Goal: Information Seeking & Learning: Learn about a topic

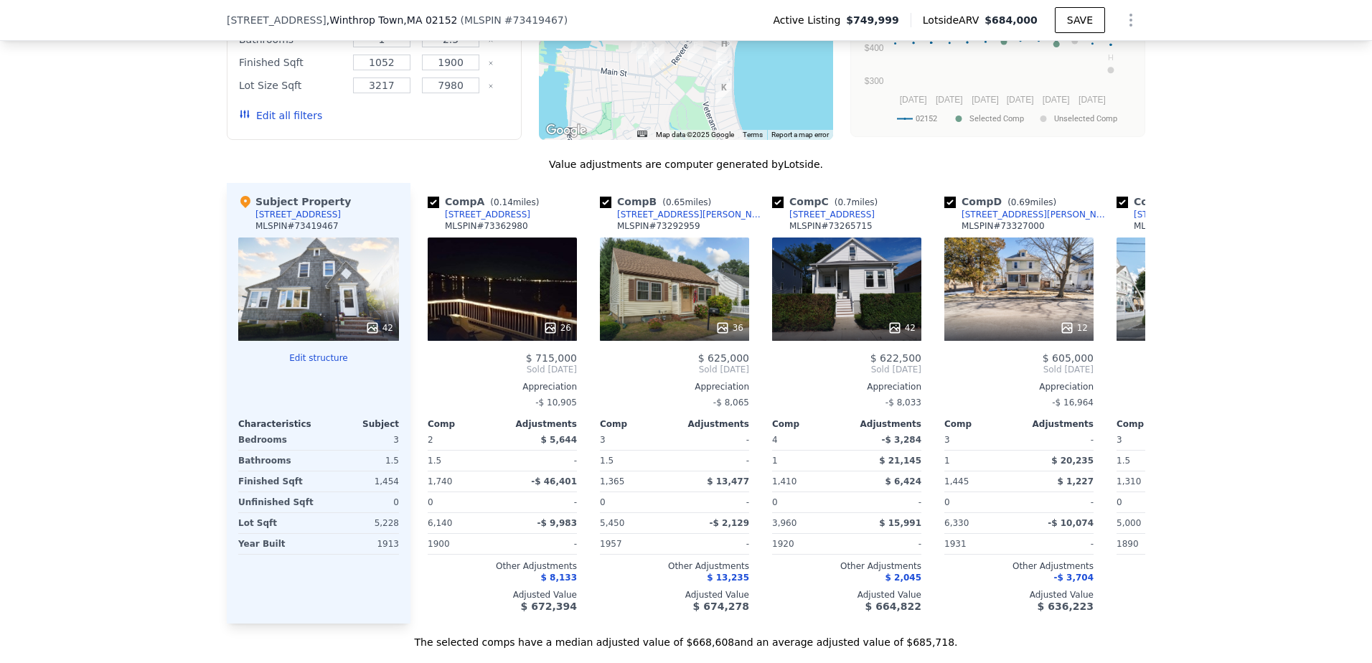
scroll to position [1358, 0]
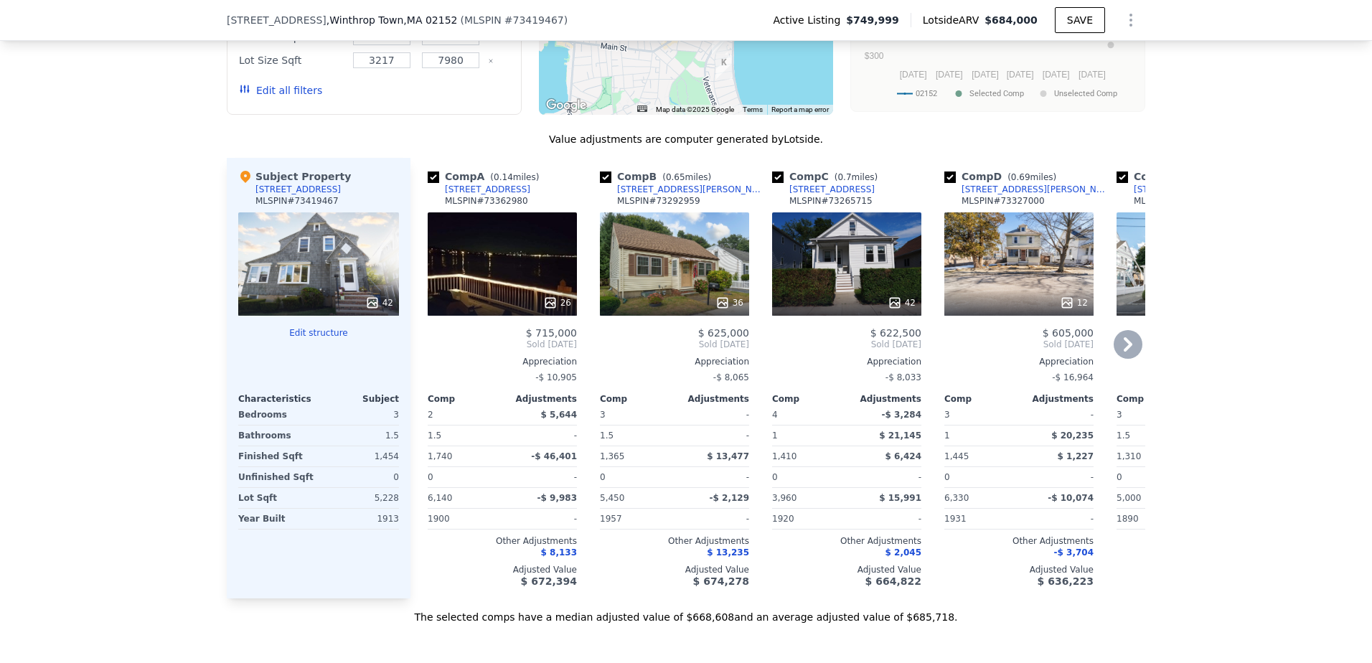
click at [1128, 359] on icon at bounding box center [1127, 344] width 29 height 29
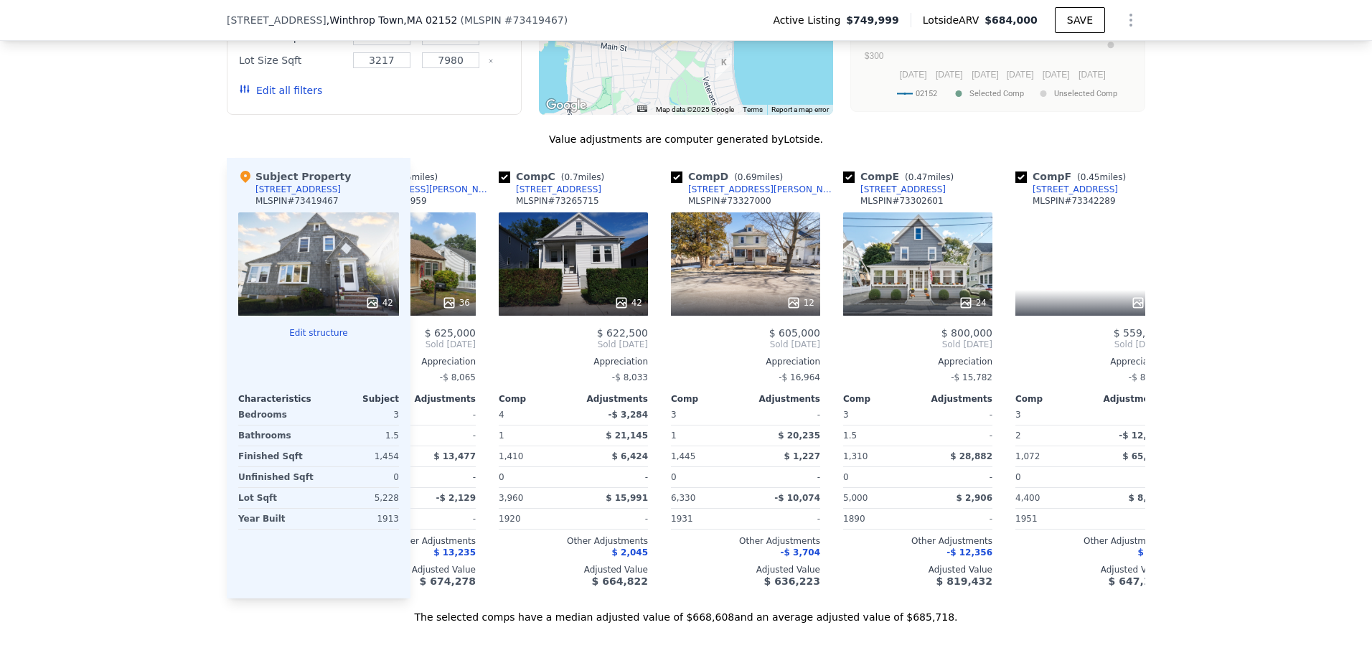
scroll to position [0, 344]
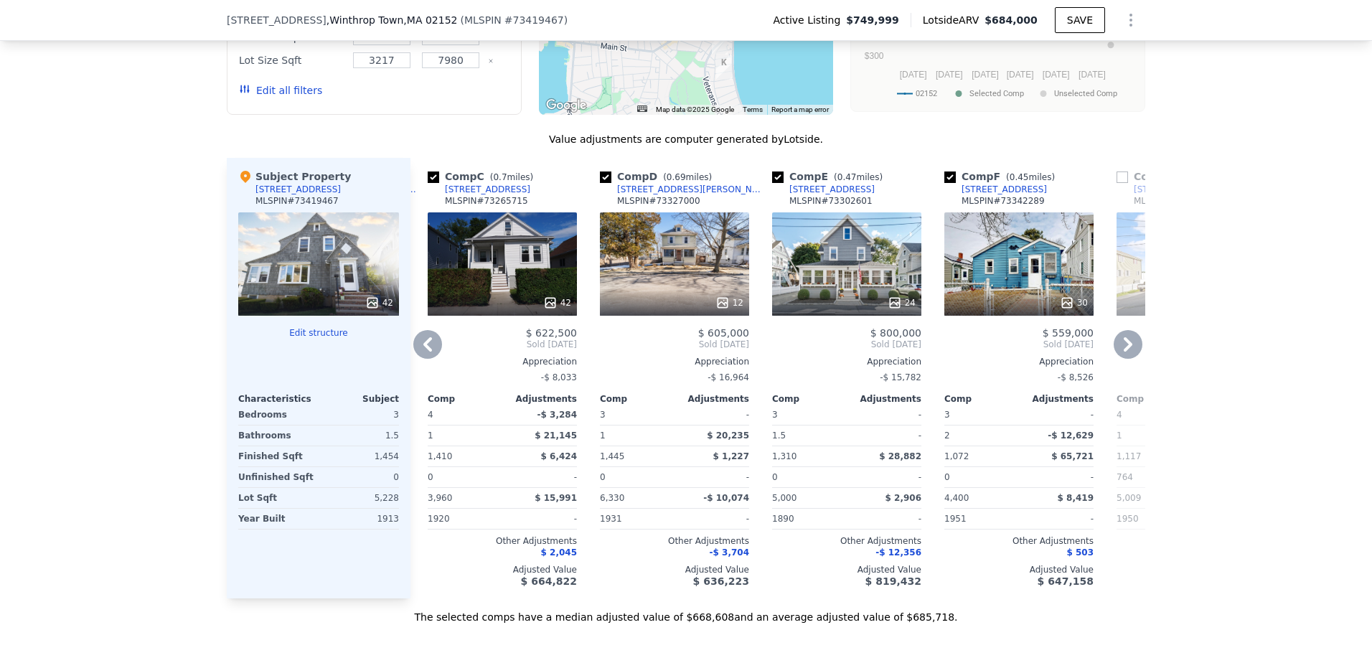
click at [1128, 359] on icon at bounding box center [1127, 344] width 29 height 29
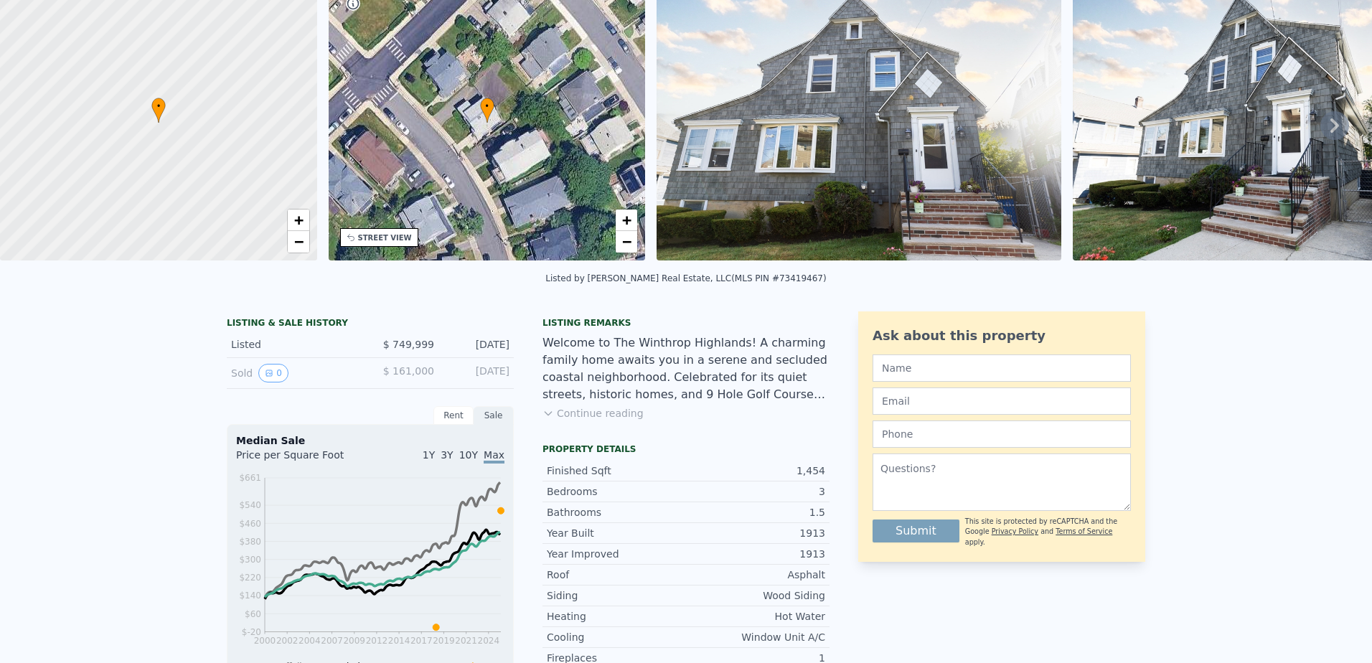
scroll to position [0, 0]
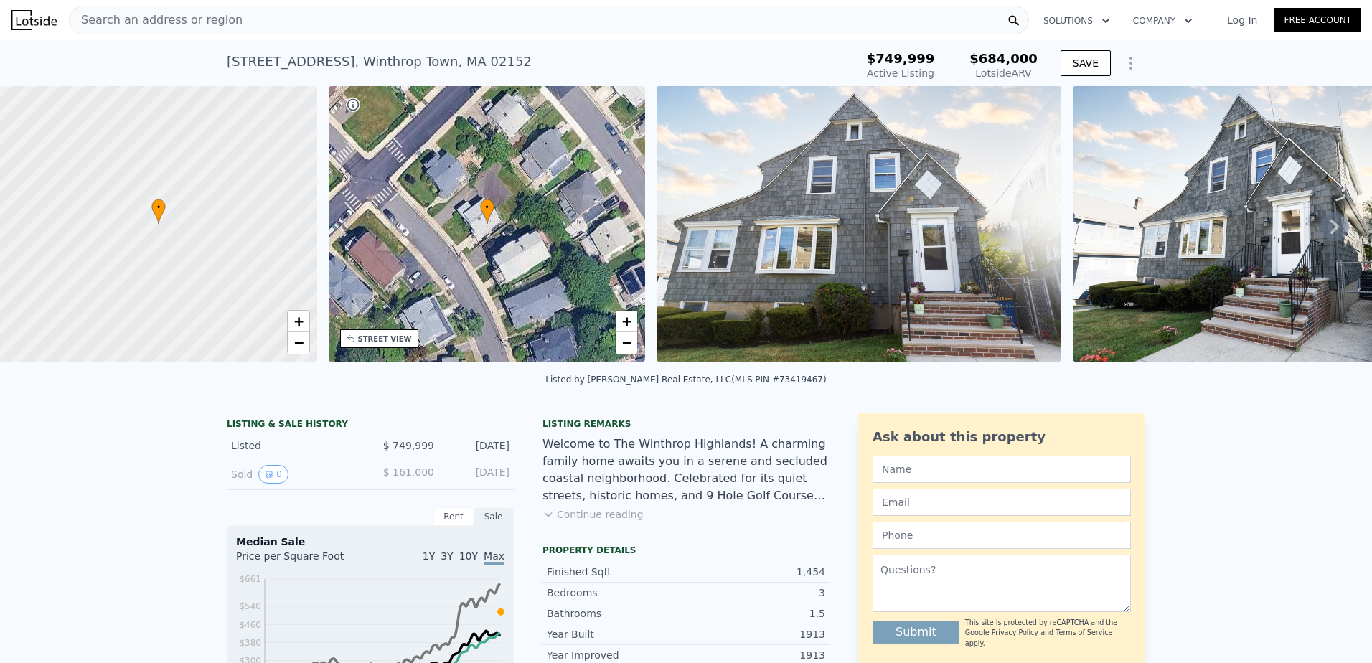
click at [952, 16] on div "Search an address or region" at bounding box center [549, 20] width 960 height 29
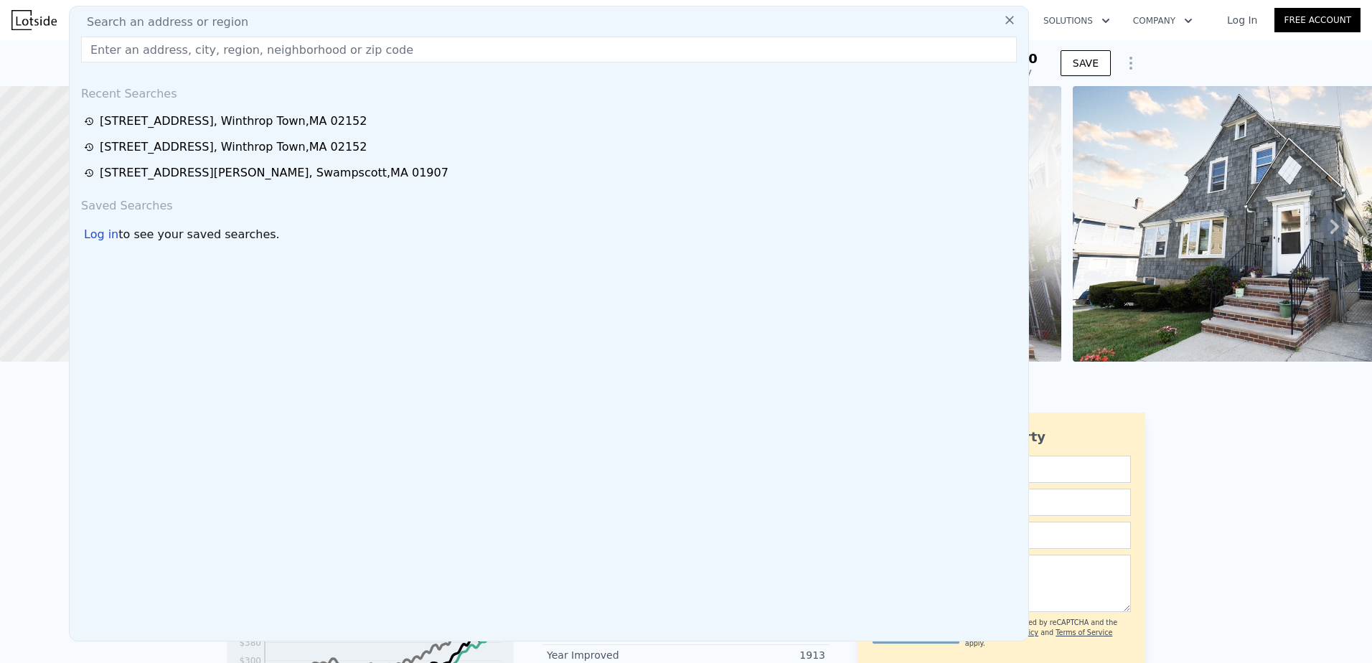
click at [694, 47] on input "text" at bounding box center [549, 50] width 936 height 26
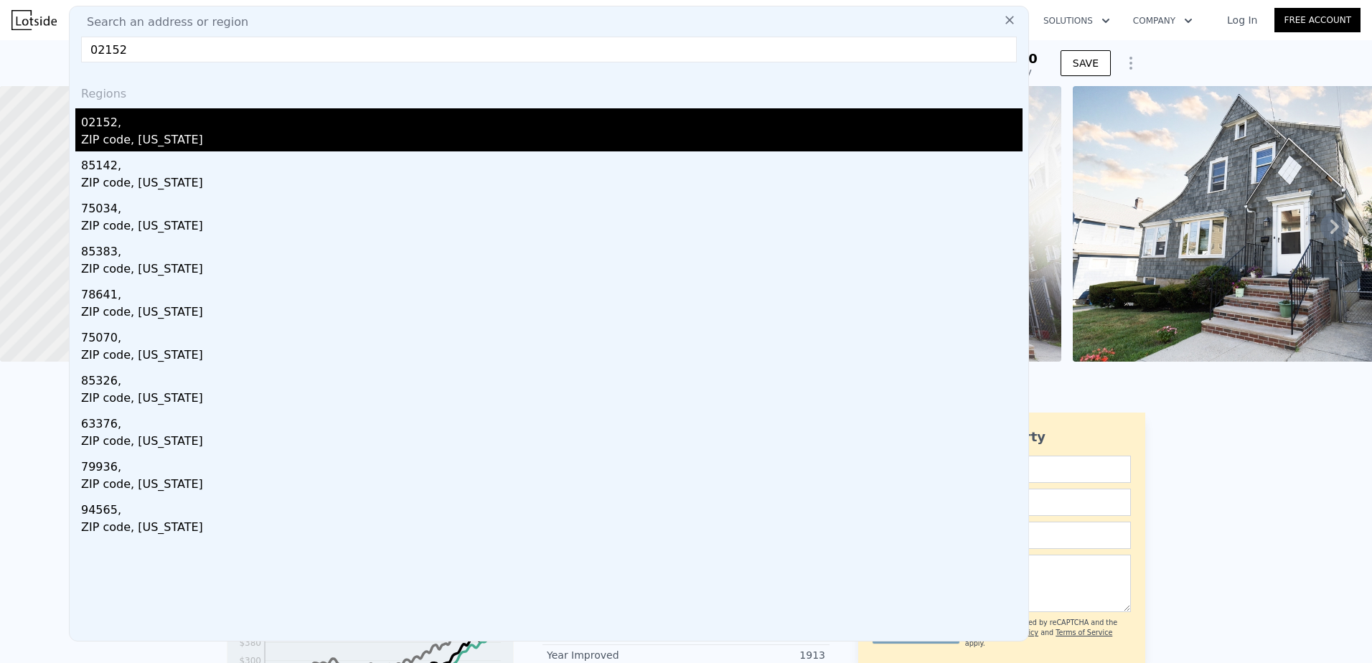
type input "02152"
click at [354, 128] on div "02152," at bounding box center [551, 119] width 941 height 23
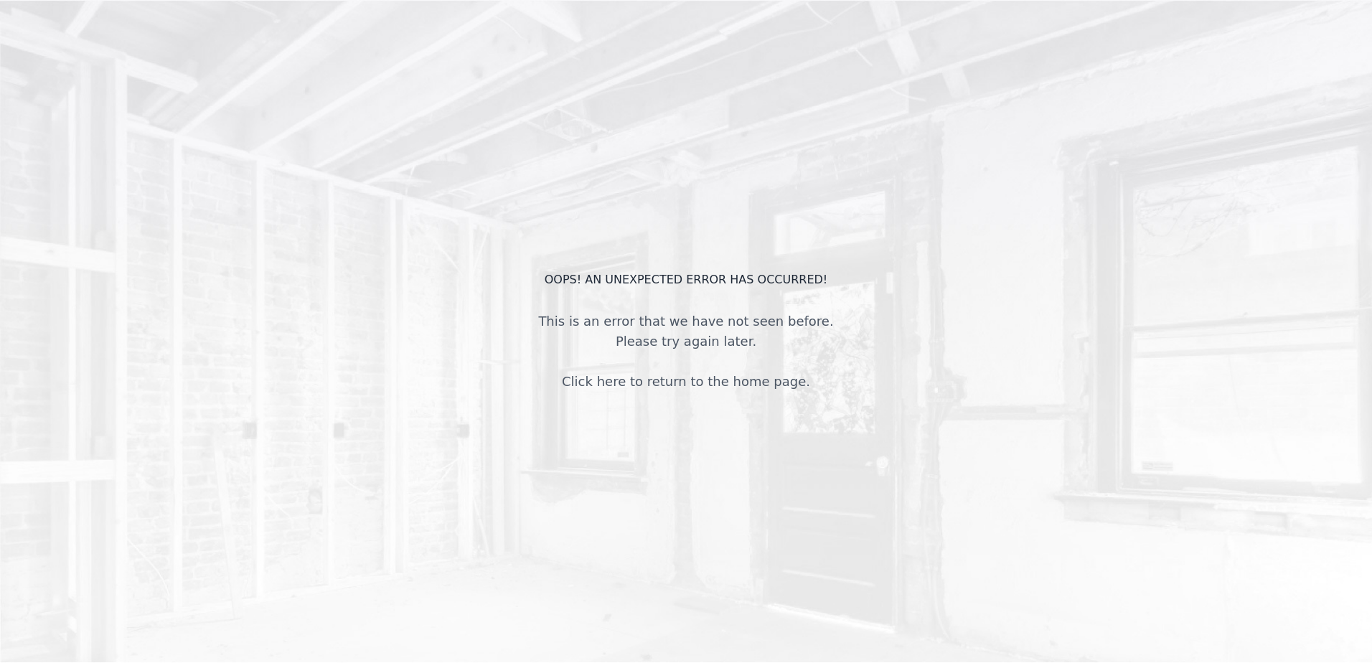
click at [646, 376] on link "Click here to return to the home page." at bounding box center [686, 381] width 248 height 15
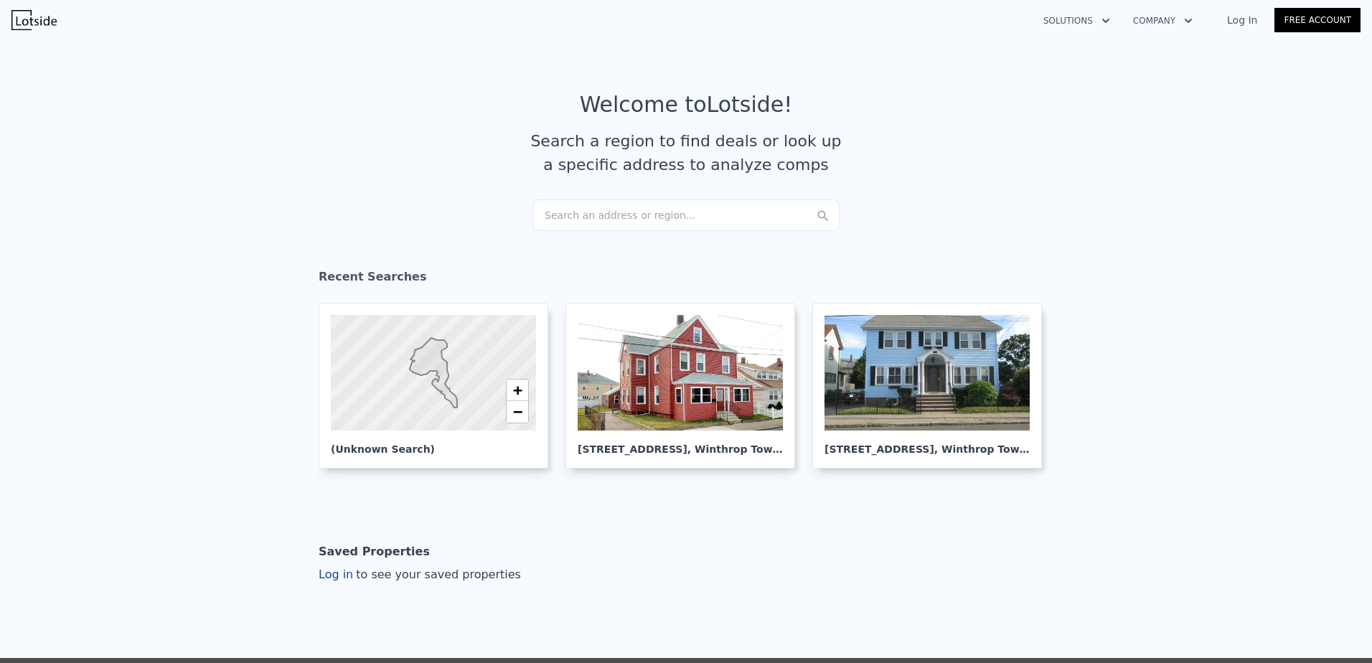
click at [608, 218] on div "Search an address or region..." at bounding box center [685, 215] width 307 height 32
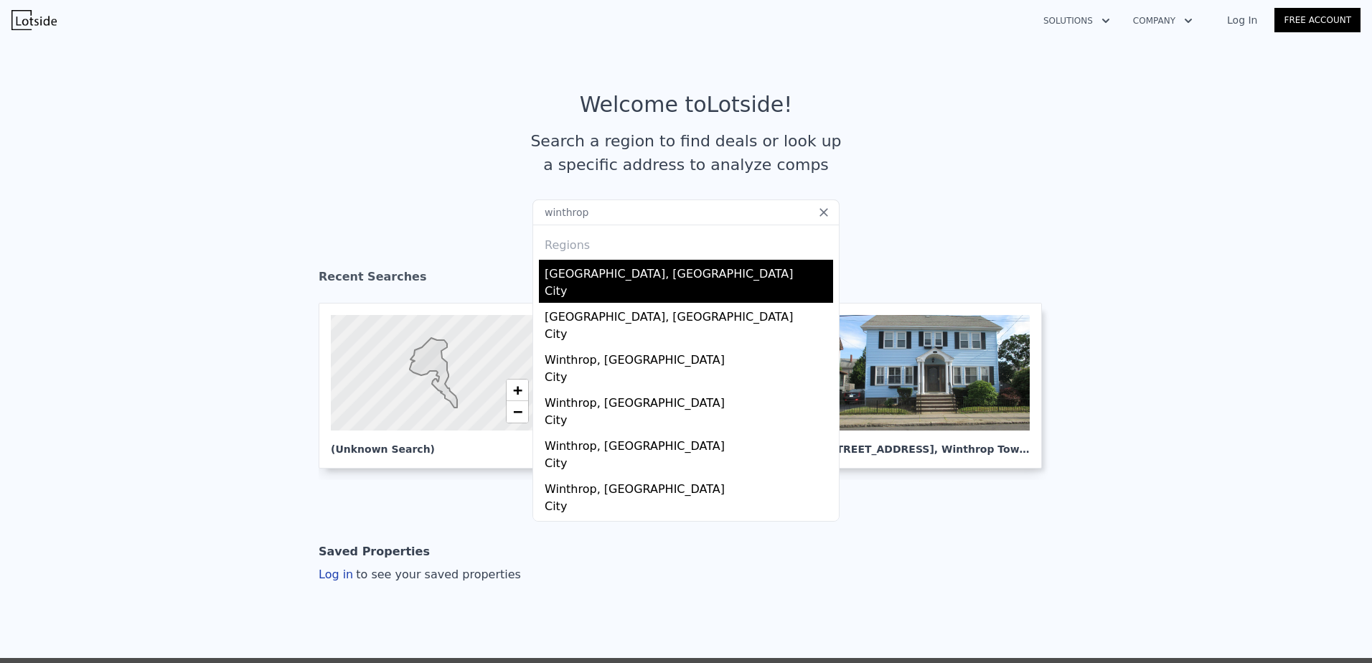
type input "winthrop"
click at [617, 268] on div "[GEOGRAPHIC_DATA], [GEOGRAPHIC_DATA]" at bounding box center [689, 271] width 288 height 23
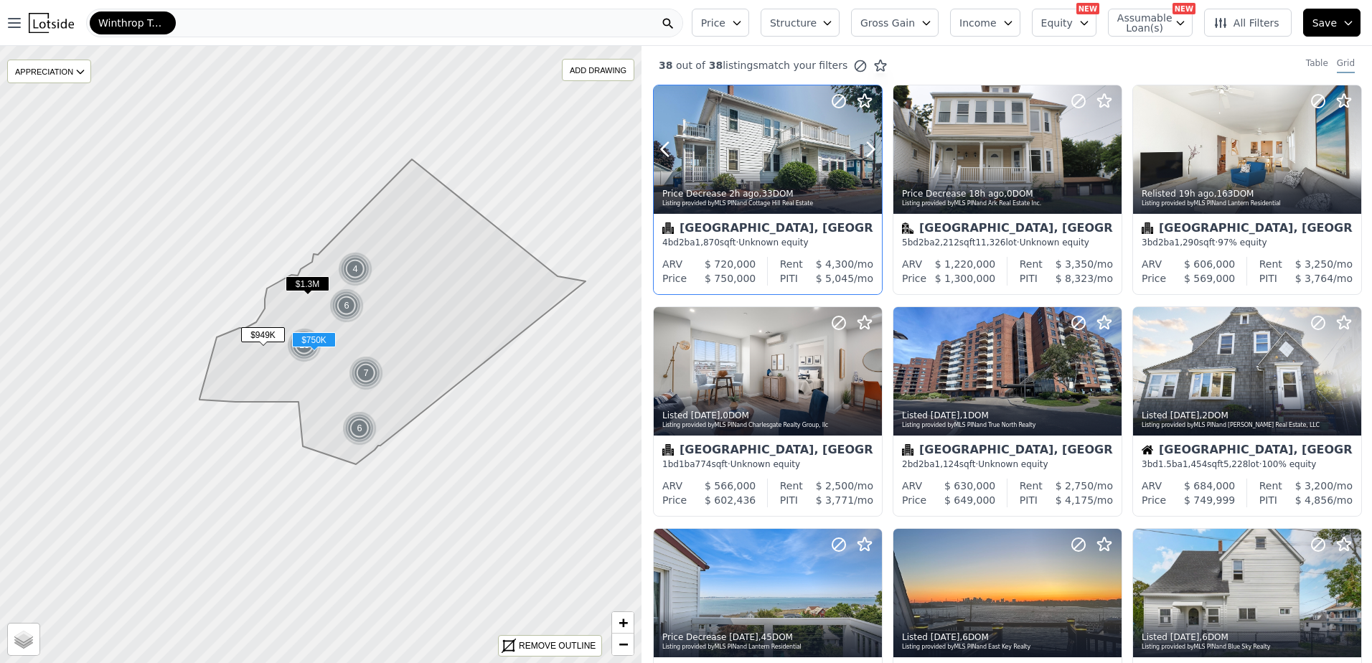
click at [776, 155] on div at bounding box center [768, 149] width 228 height 128
click at [797, 169] on div at bounding box center [768, 181] width 228 height 26
click at [1039, 156] on div at bounding box center [1076, 131] width 92 height 92
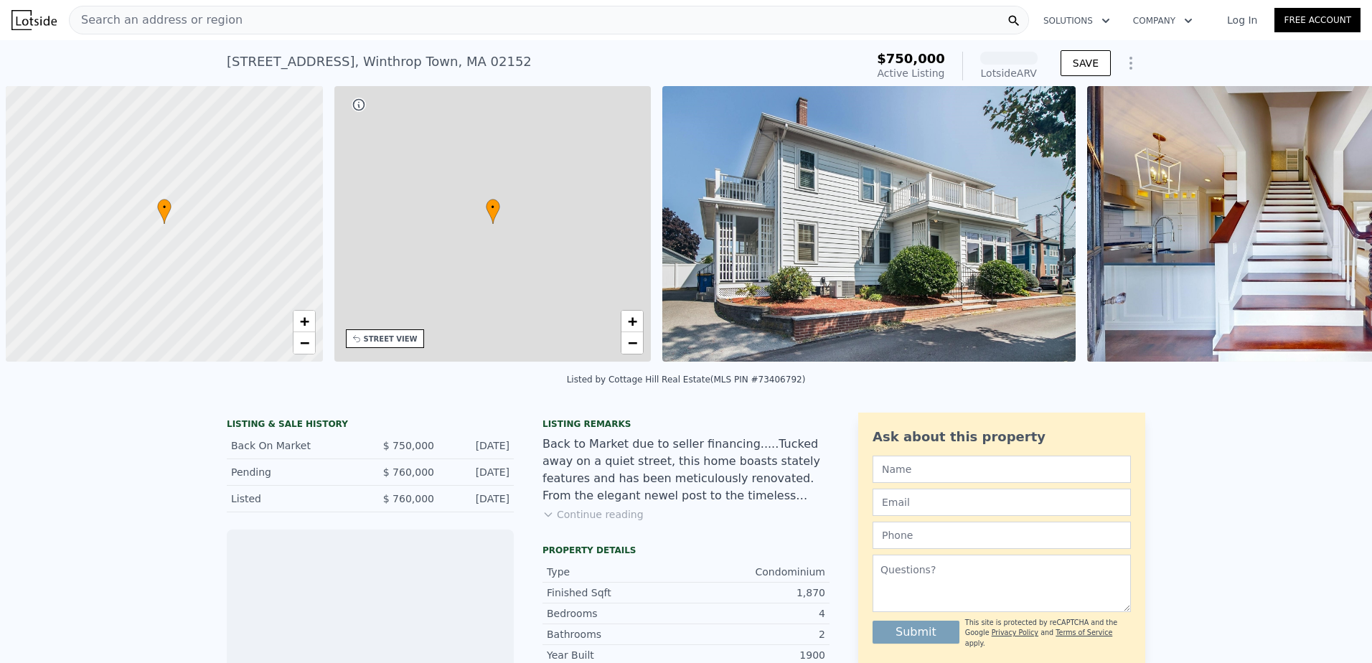
scroll to position [0, 6]
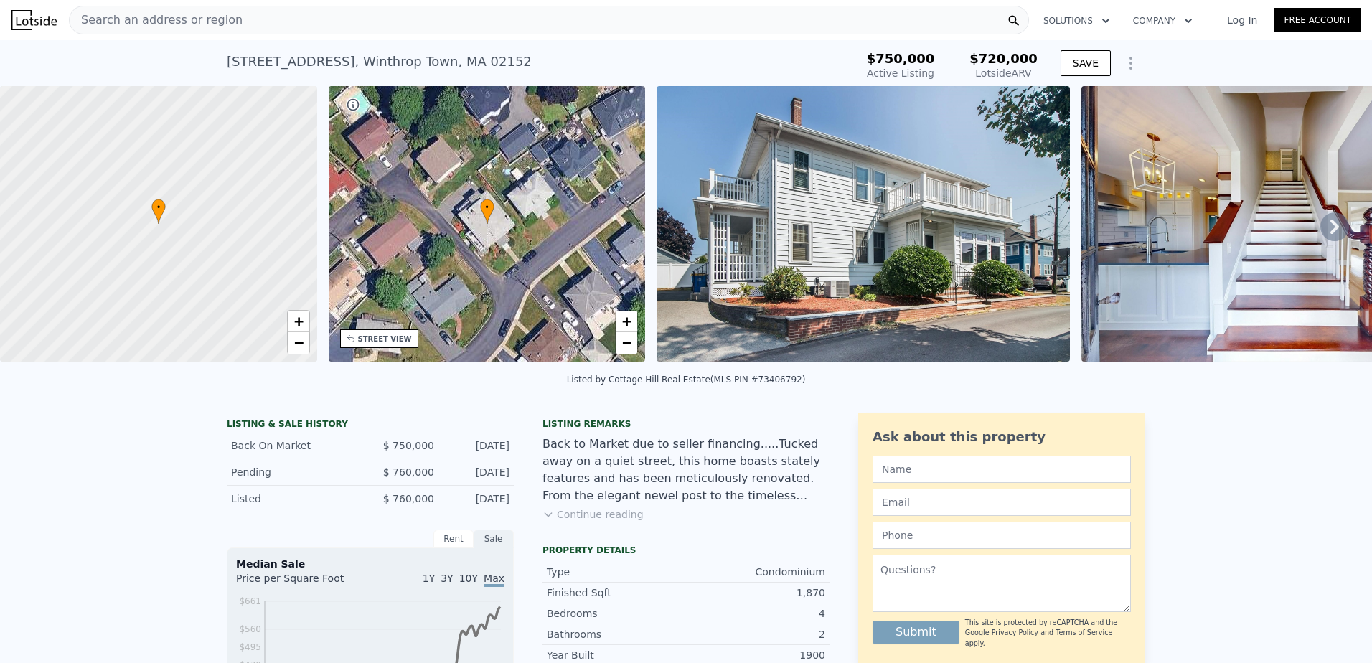
click at [746, 241] on img at bounding box center [862, 224] width 413 height 276
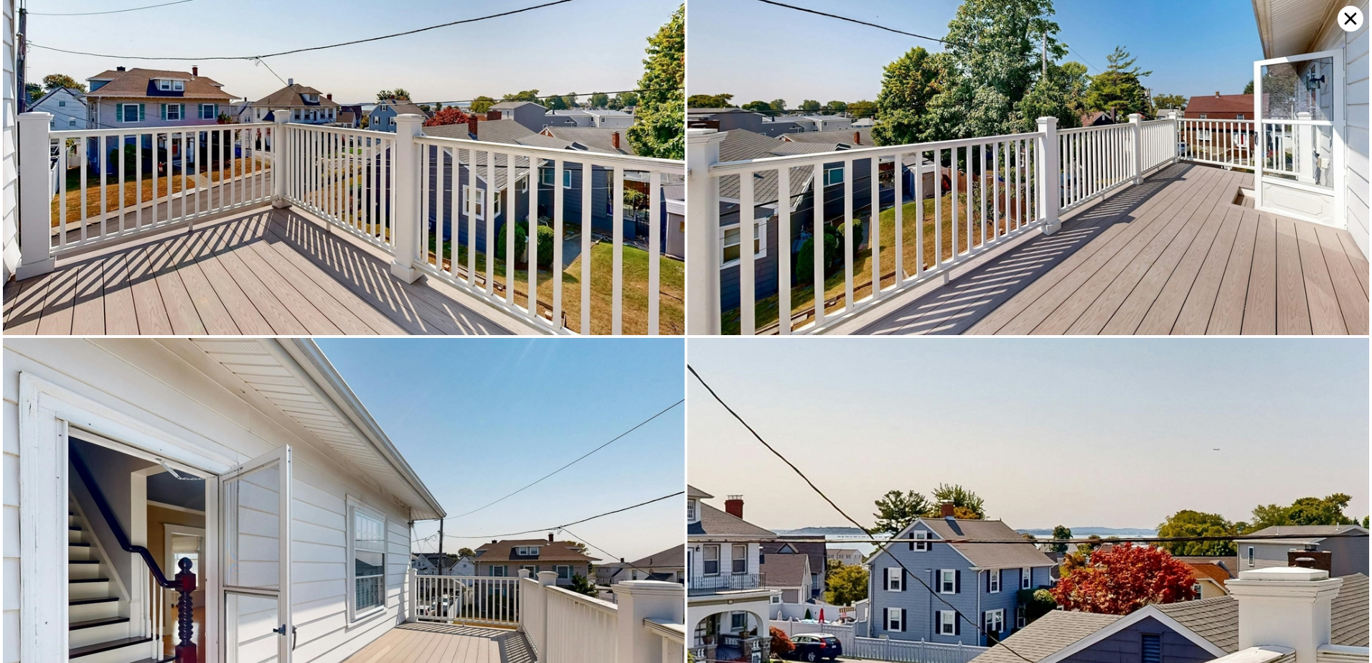
scroll to position [7716, 0]
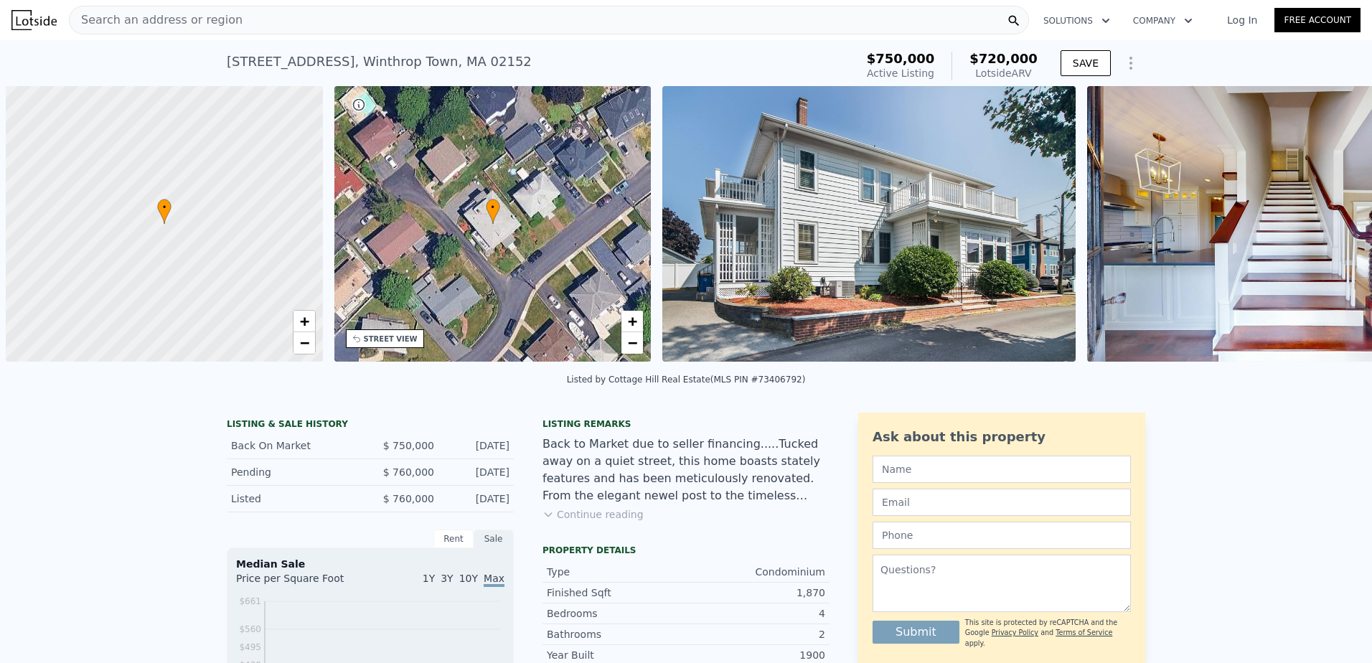
scroll to position [0, 6]
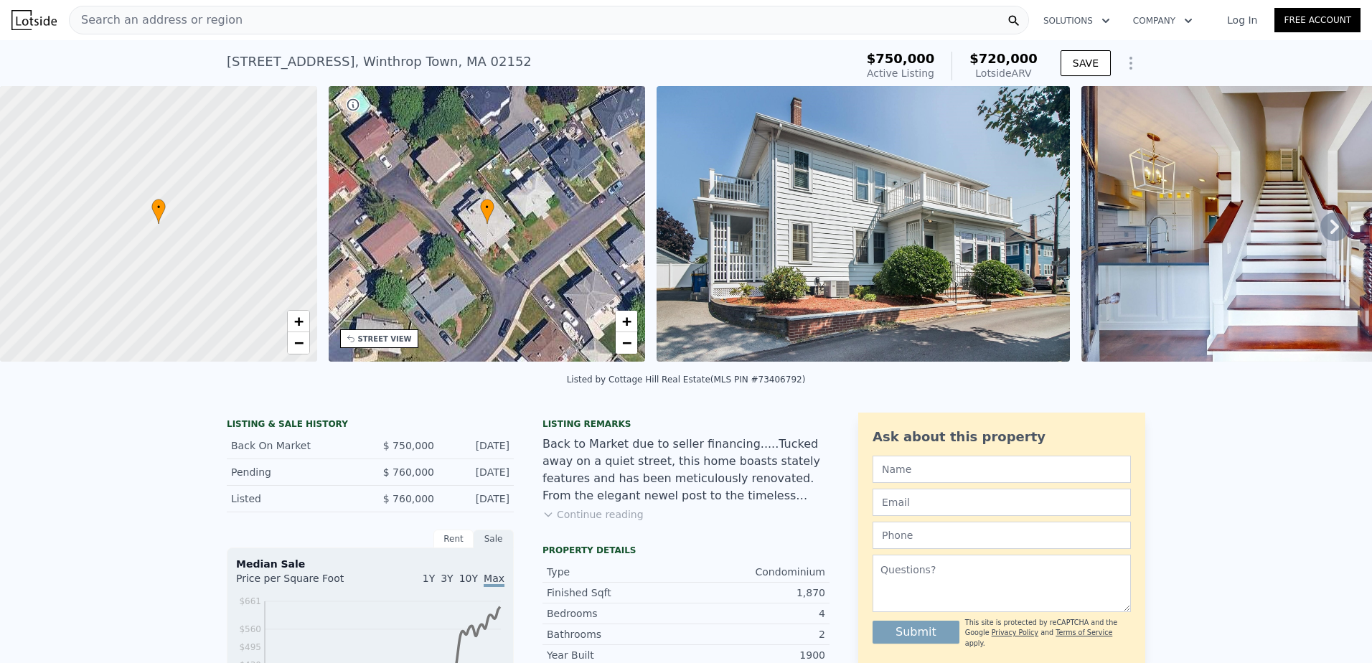
click at [608, 522] on button "Continue reading" at bounding box center [592, 514] width 101 height 14
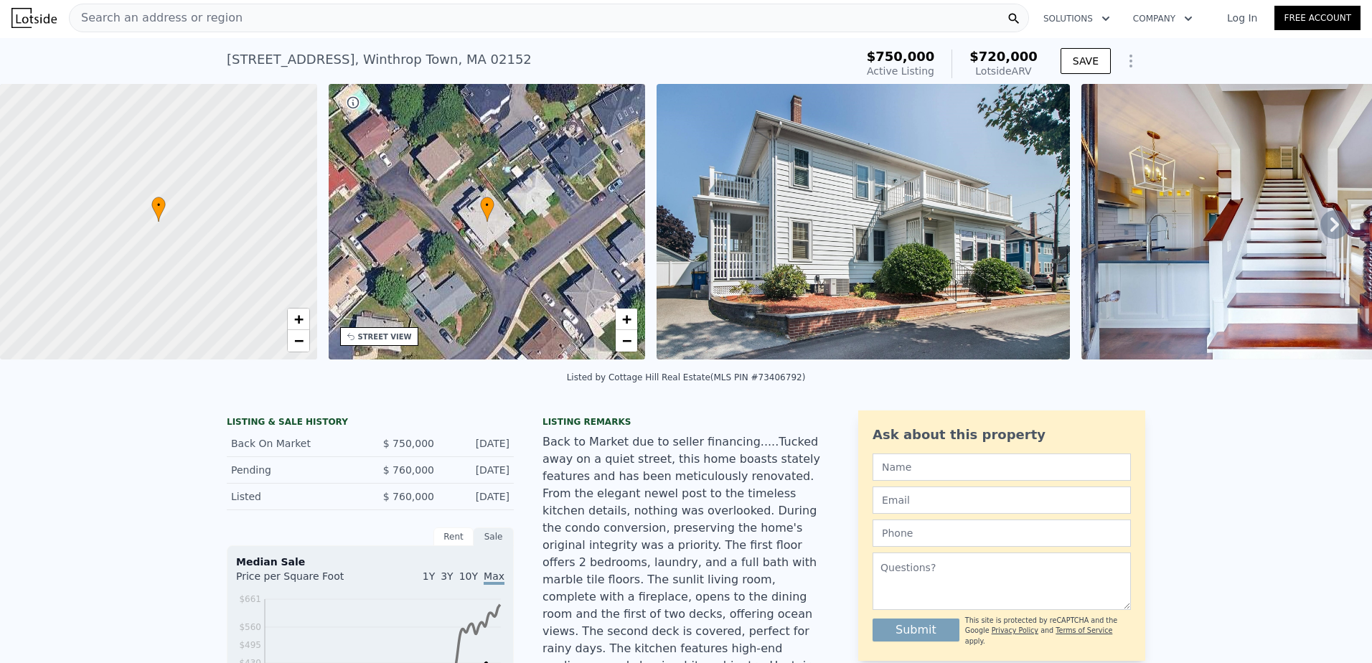
scroll to position [0, 0]
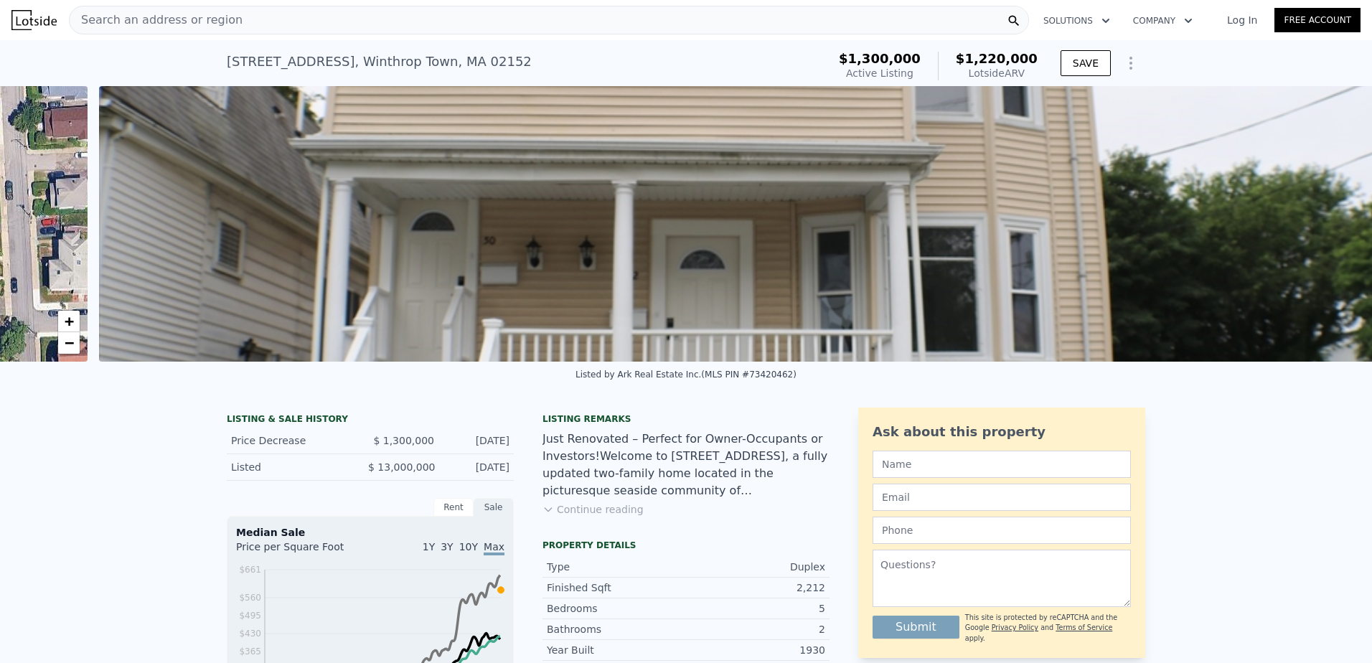
scroll to position [0, 656]
